Goal: Task Accomplishment & Management: Manage account settings

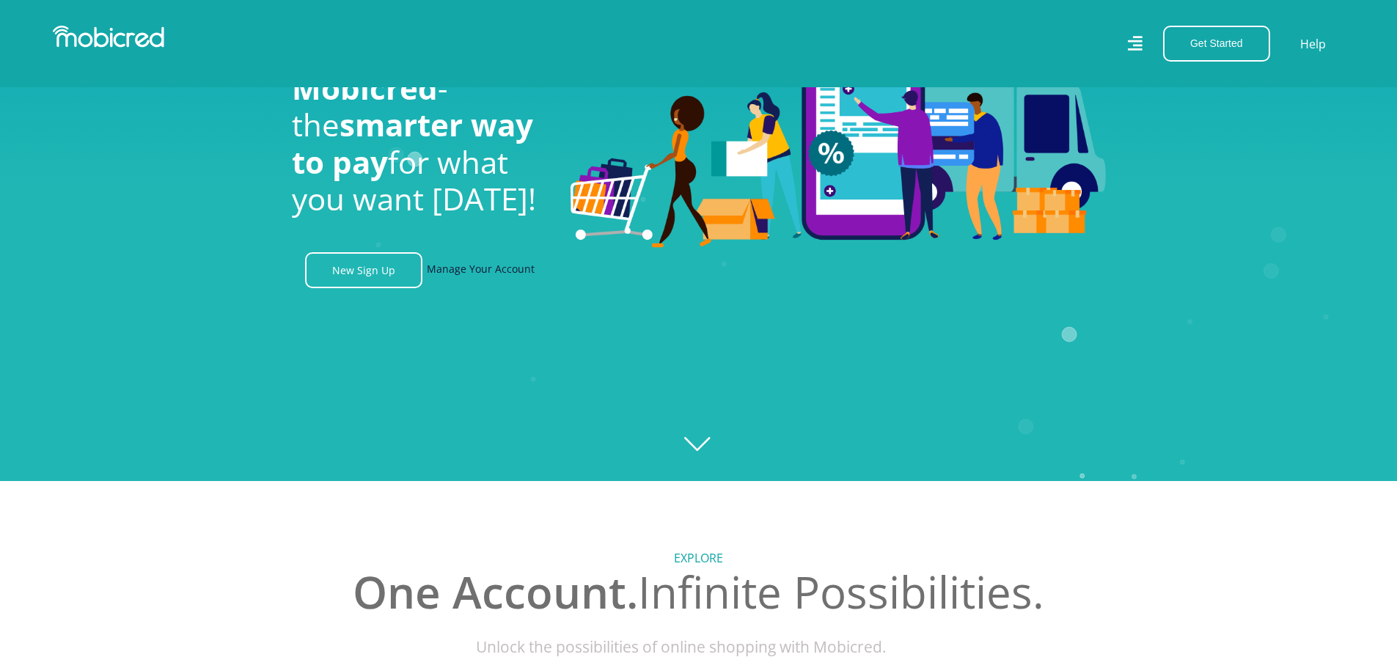
scroll to position [0, 1045]
click at [472, 283] on link "Manage Your Account" at bounding box center [481, 270] width 108 height 36
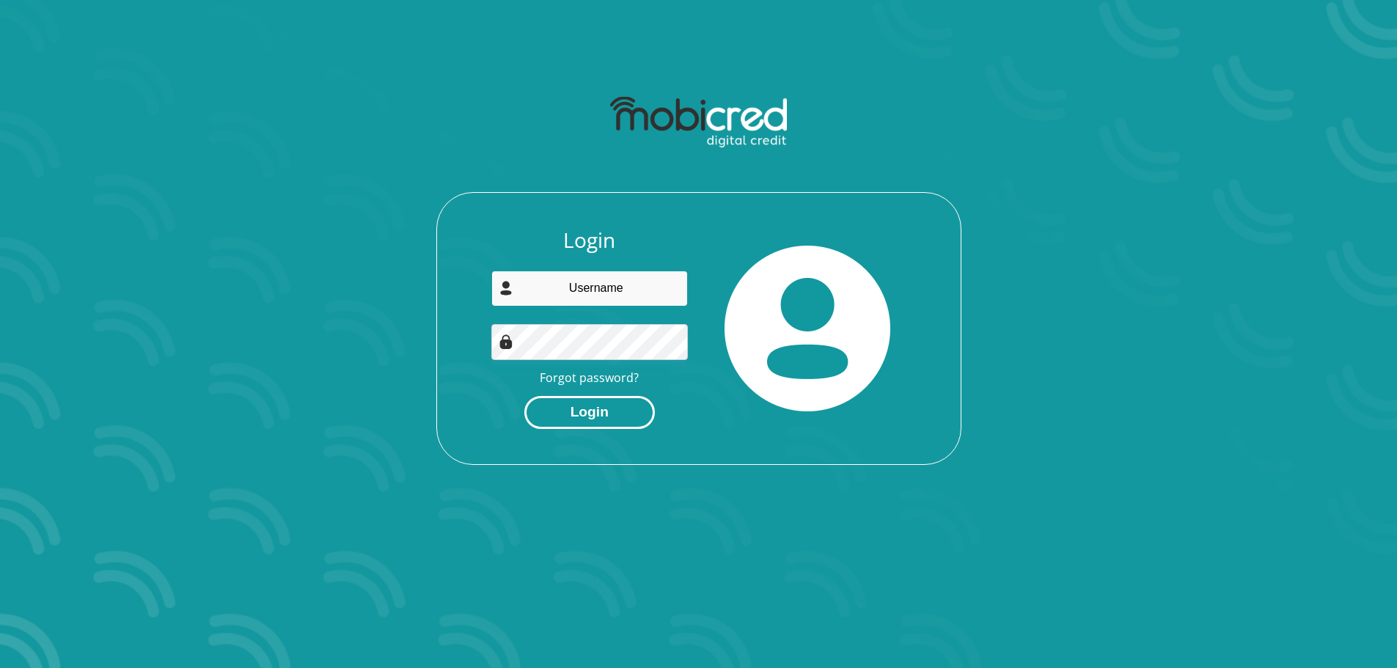
type input "wesselsgus@gmail.com"
click at [591, 408] on button "Login" at bounding box center [589, 412] width 131 height 33
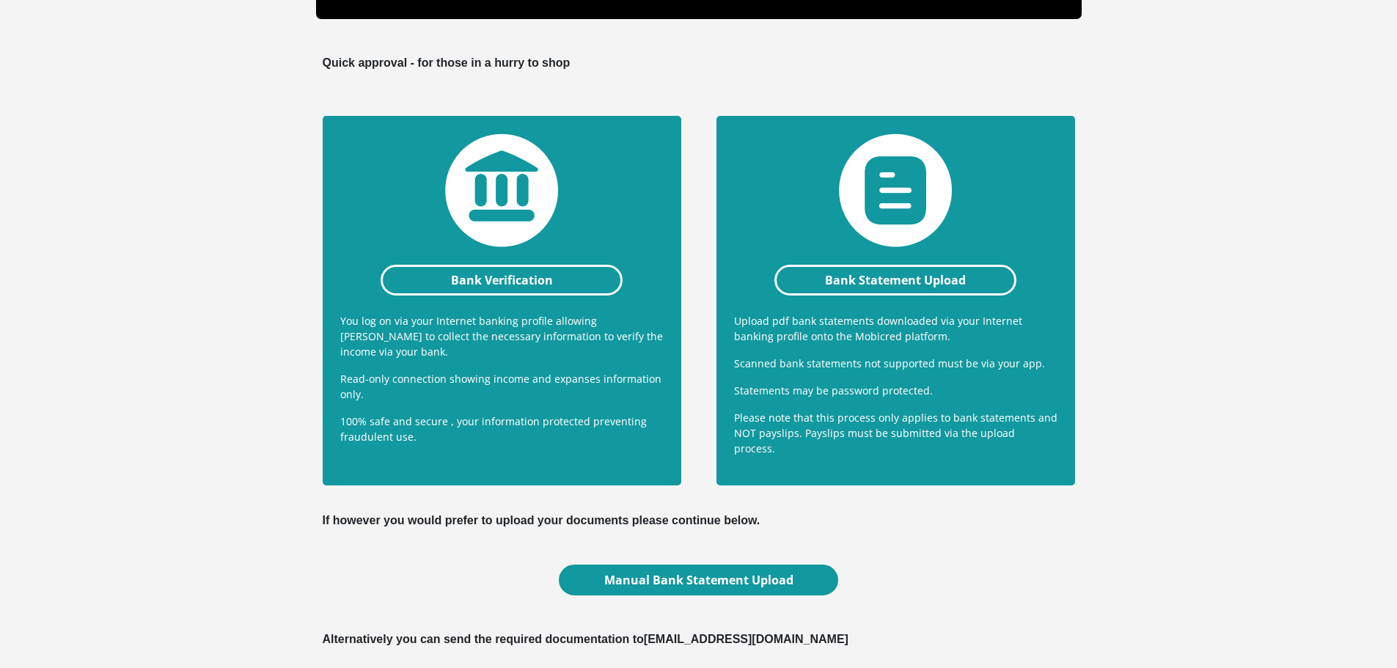
scroll to position [253, 0]
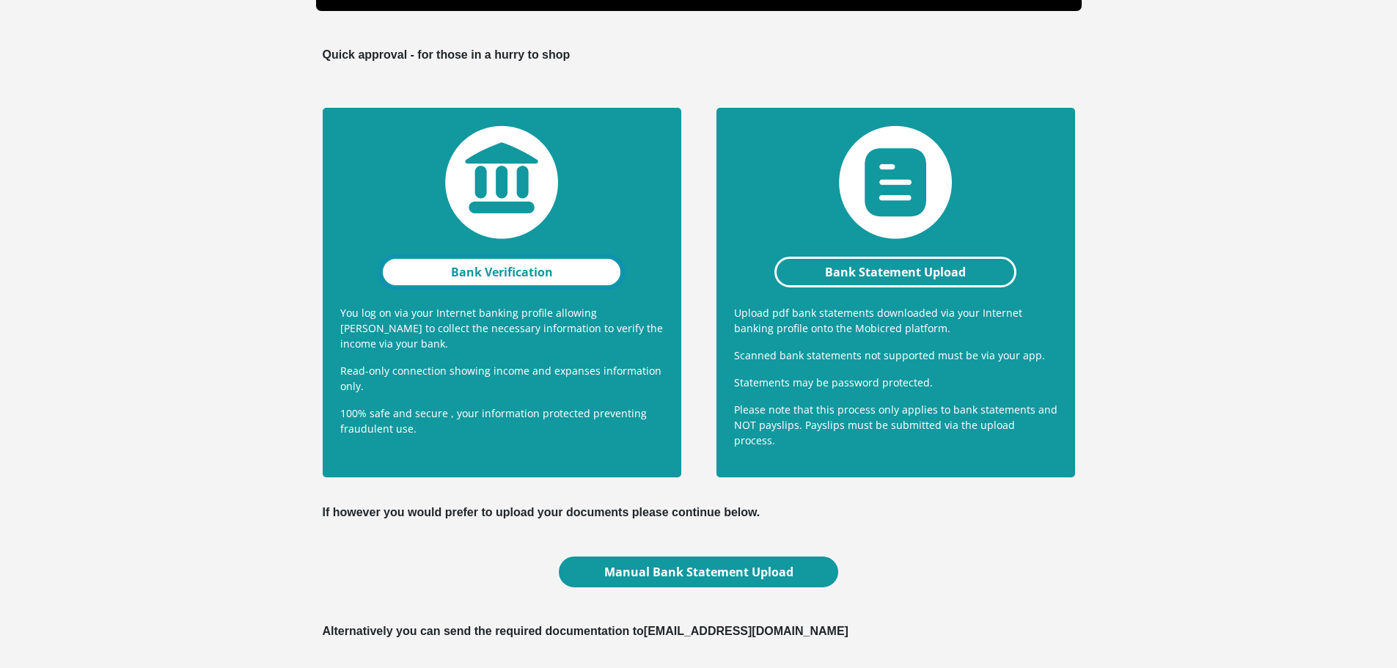
click at [510, 277] on link "Bank Verification" at bounding box center [502, 272] width 243 height 31
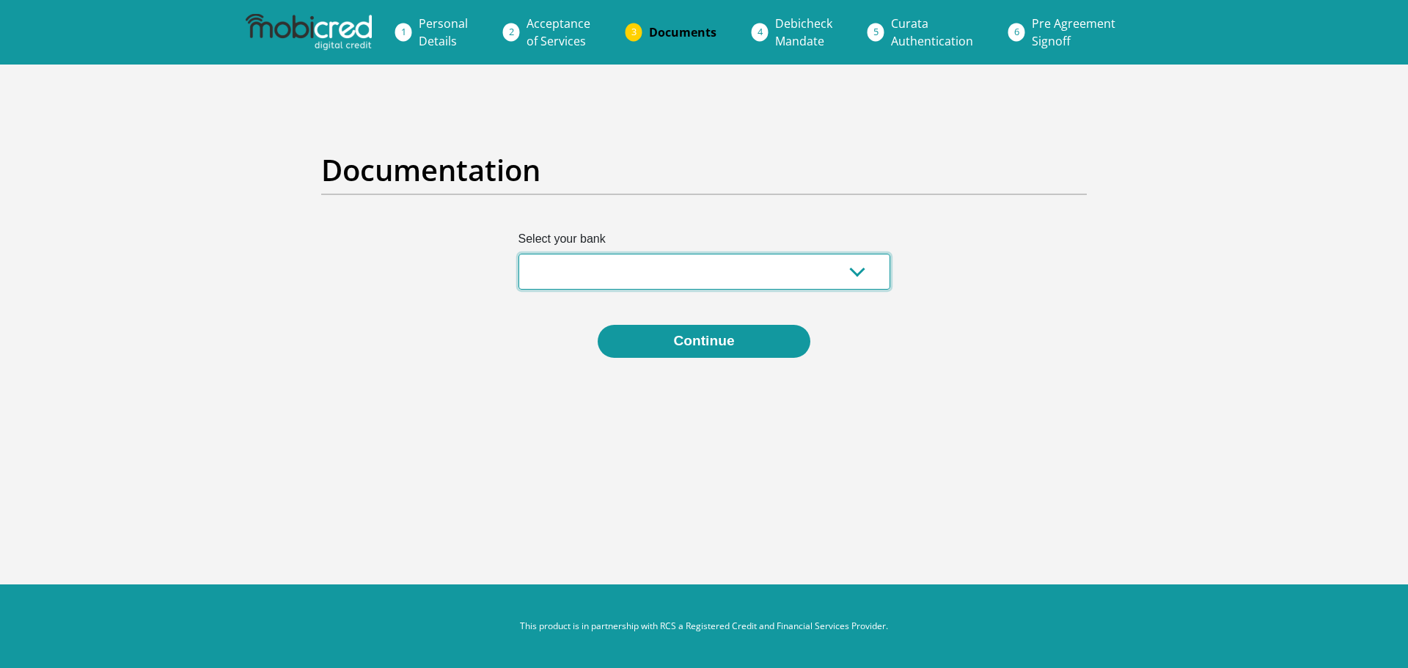
select select "{"id":"1","title":"First National Bank","institution":"Rand Merchant Bank","ali…"
click at [519, 254] on select "Absa Capitec Bank Discovery Bank First National Bank Nedbank Standard Bank Tyme…" at bounding box center [705, 272] width 372 height 36
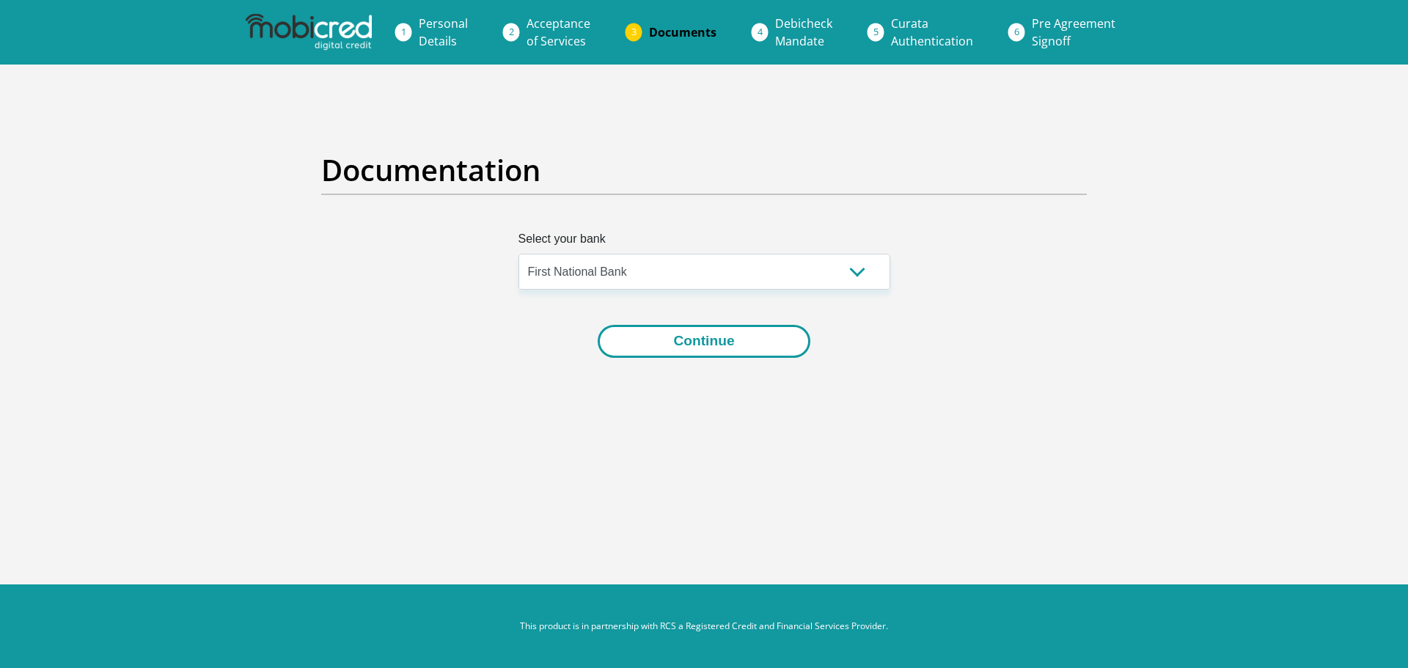
click at [643, 339] on button "Continue" at bounding box center [704, 341] width 212 height 33
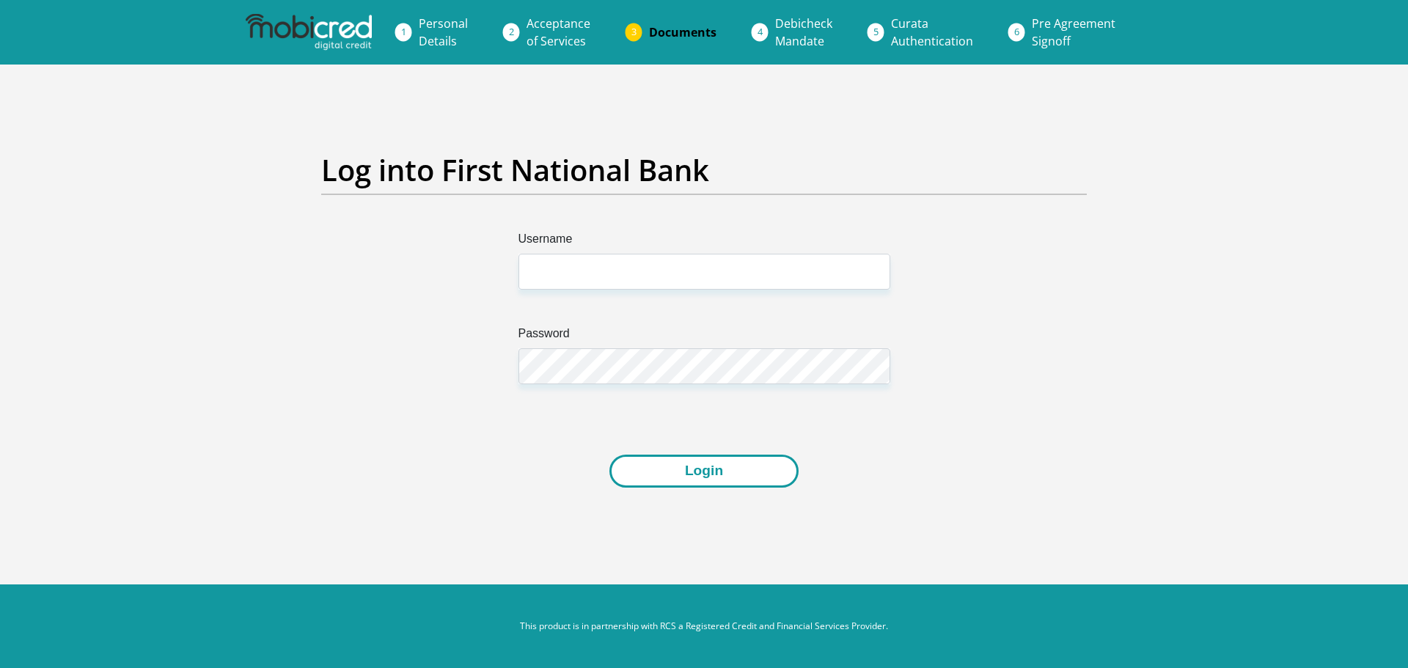
type input "wesselsgus@gmail.com"
click at [697, 468] on button "Login" at bounding box center [703, 471] width 189 height 33
